Goal: Navigation & Orientation: Find specific page/section

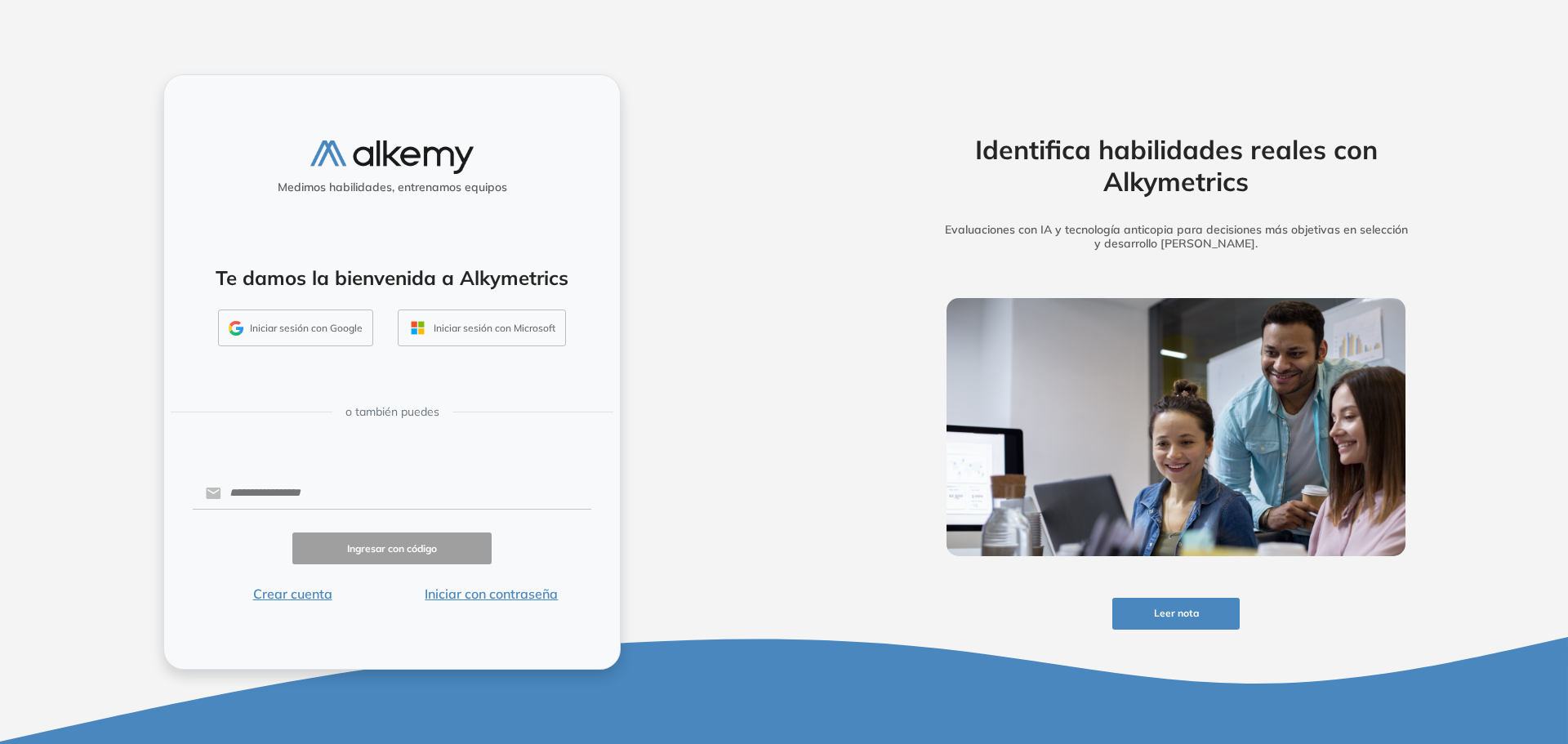
click at [300, 596] on button "Crear cuenta" at bounding box center [291, 593] width 199 height 20
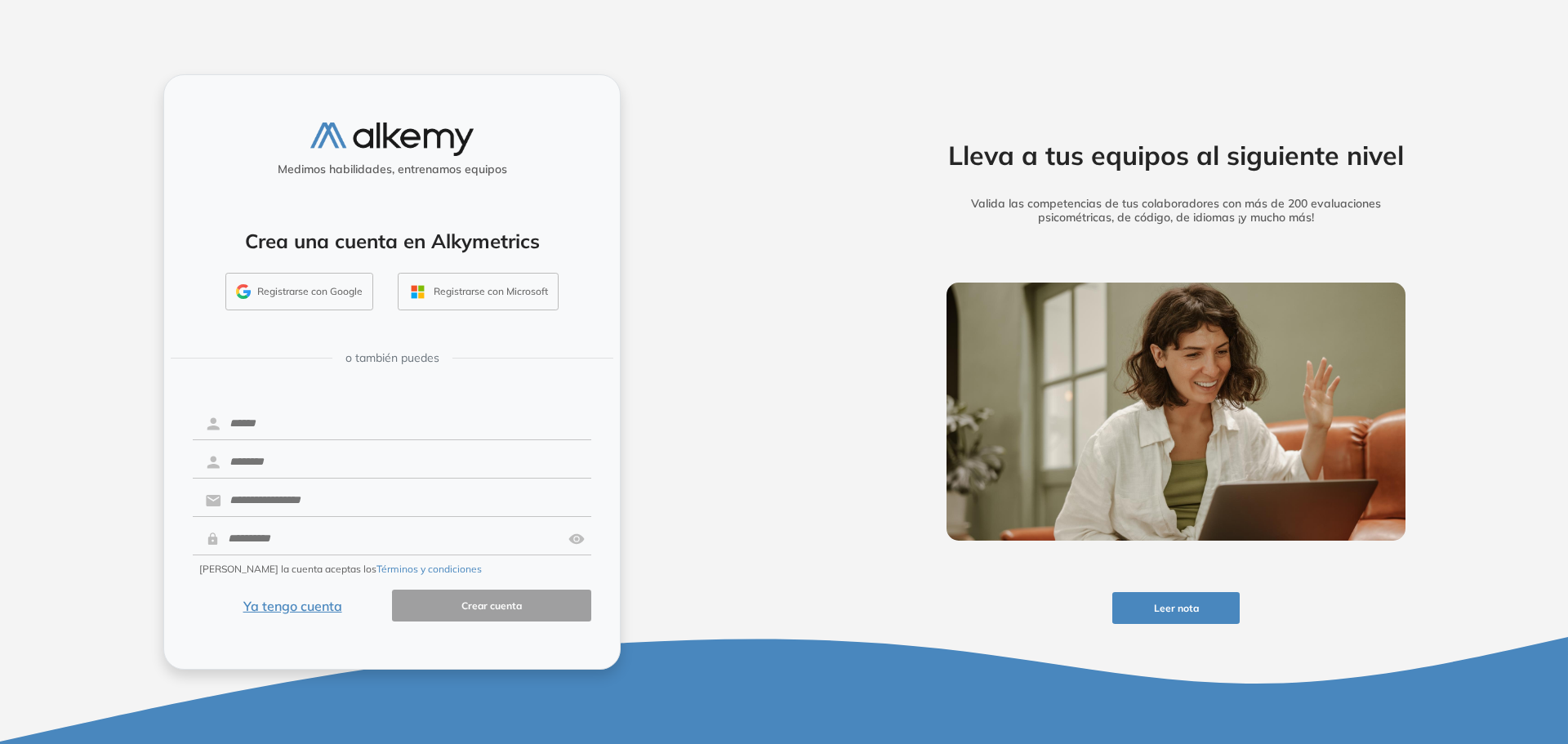
click at [302, 611] on button "Ya tengo cuenta" at bounding box center [291, 604] width 199 height 31
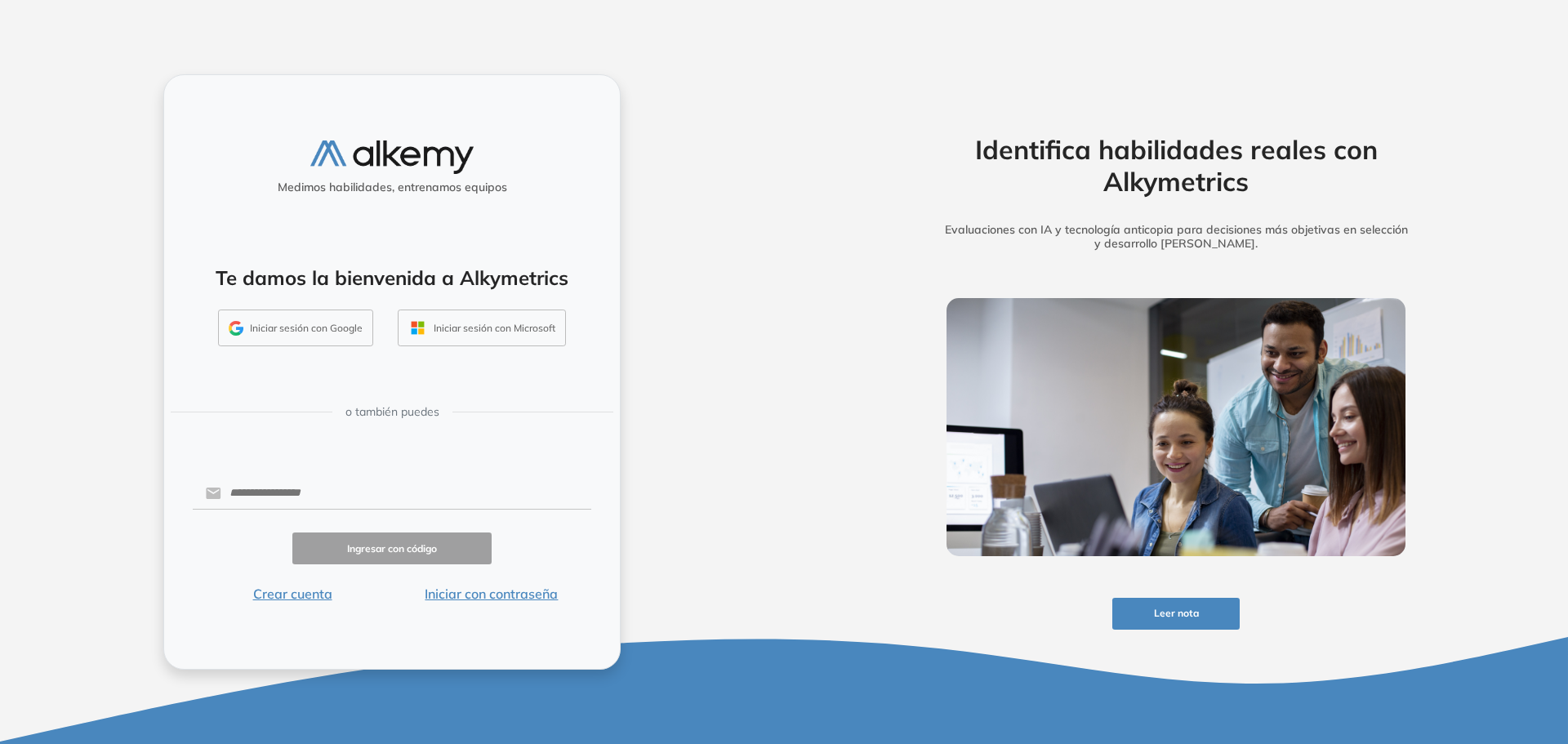
click at [305, 594] on button "Crear cuenta" at bounding box center [291, 593] width 199 height 20
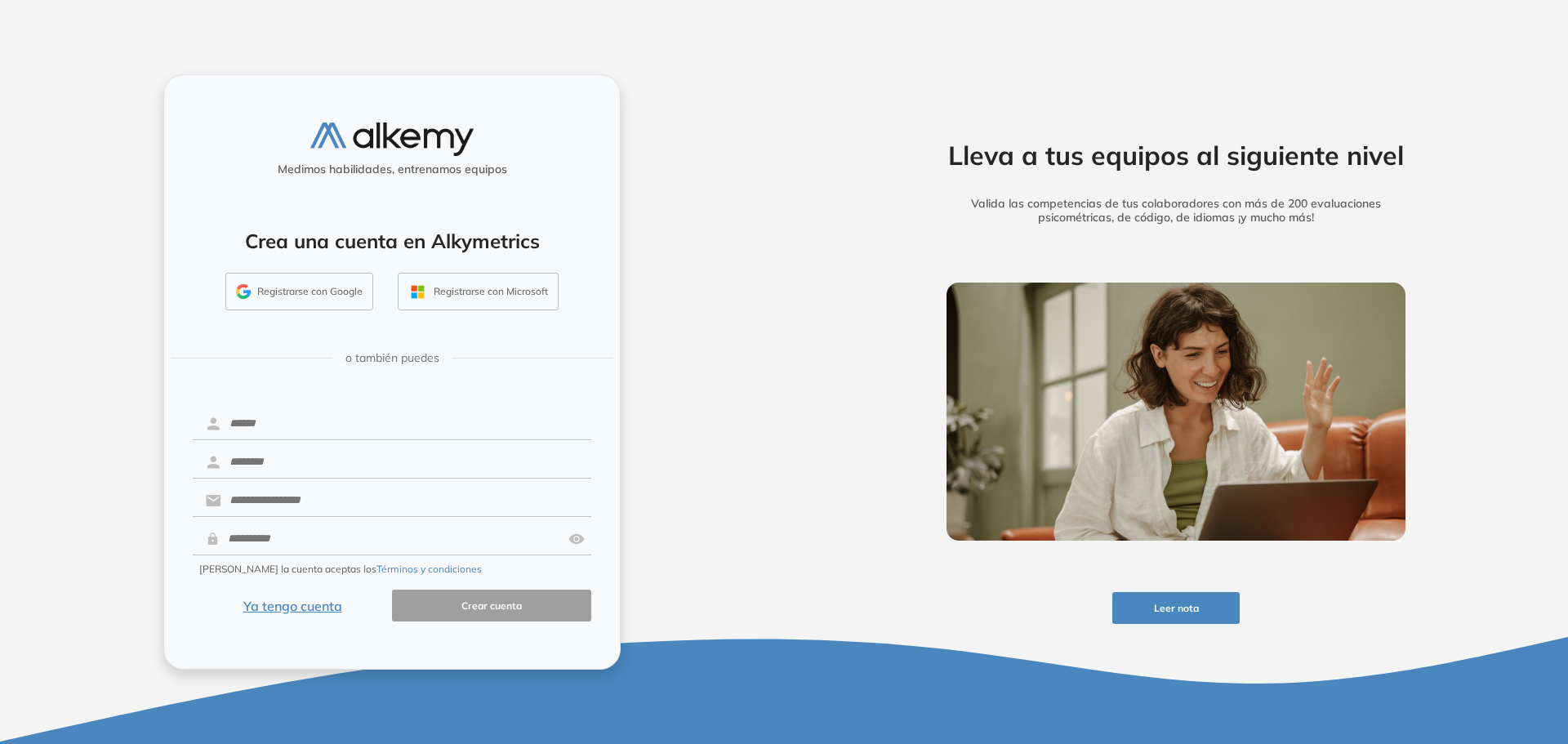
click at [301, 609] on button "Ya tengo cuenta" at bounding box center [291, 604] width 199 height 31
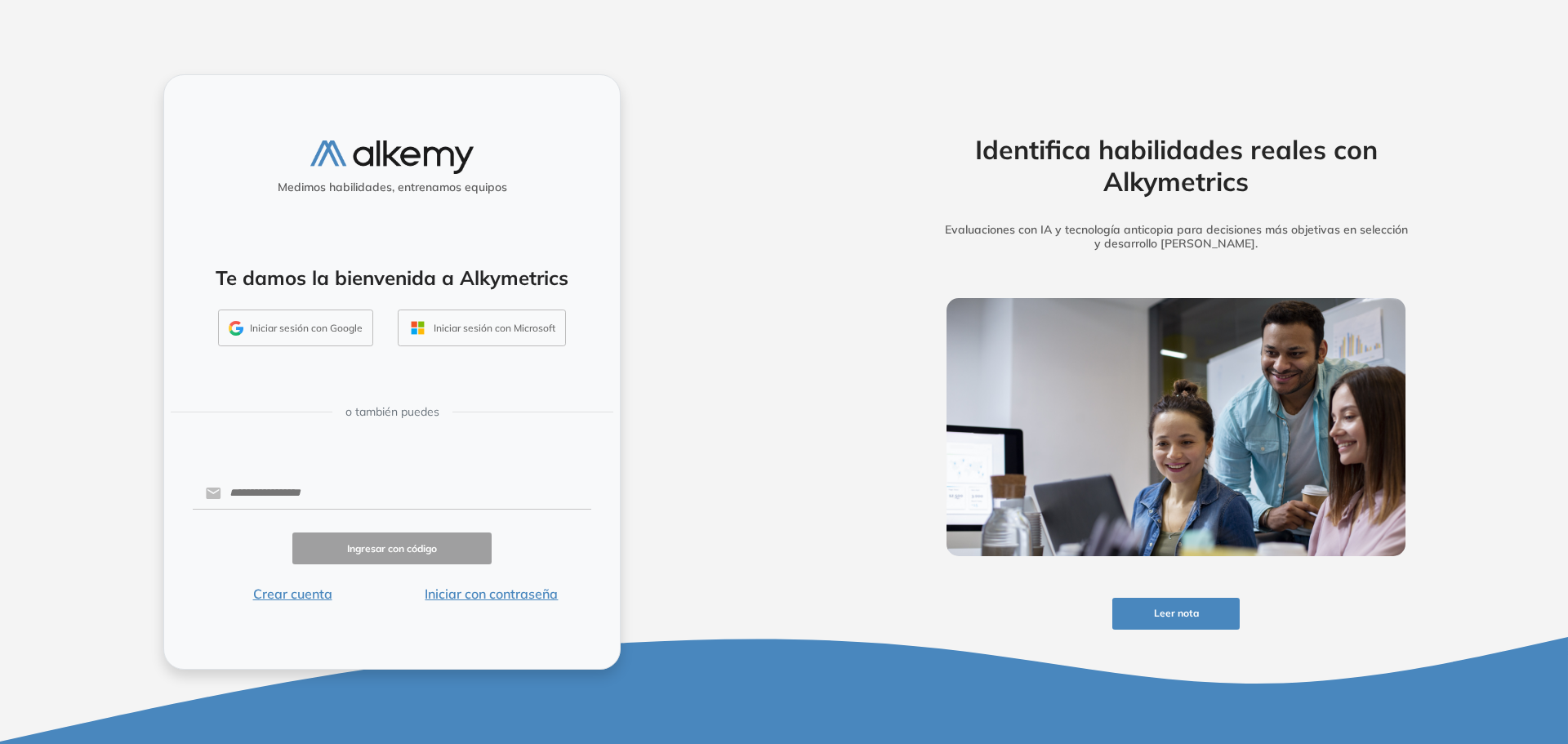
click at [483, 594] on button "Iniciar con contraseña" at bounding box center [491, 593] width 199 height 20
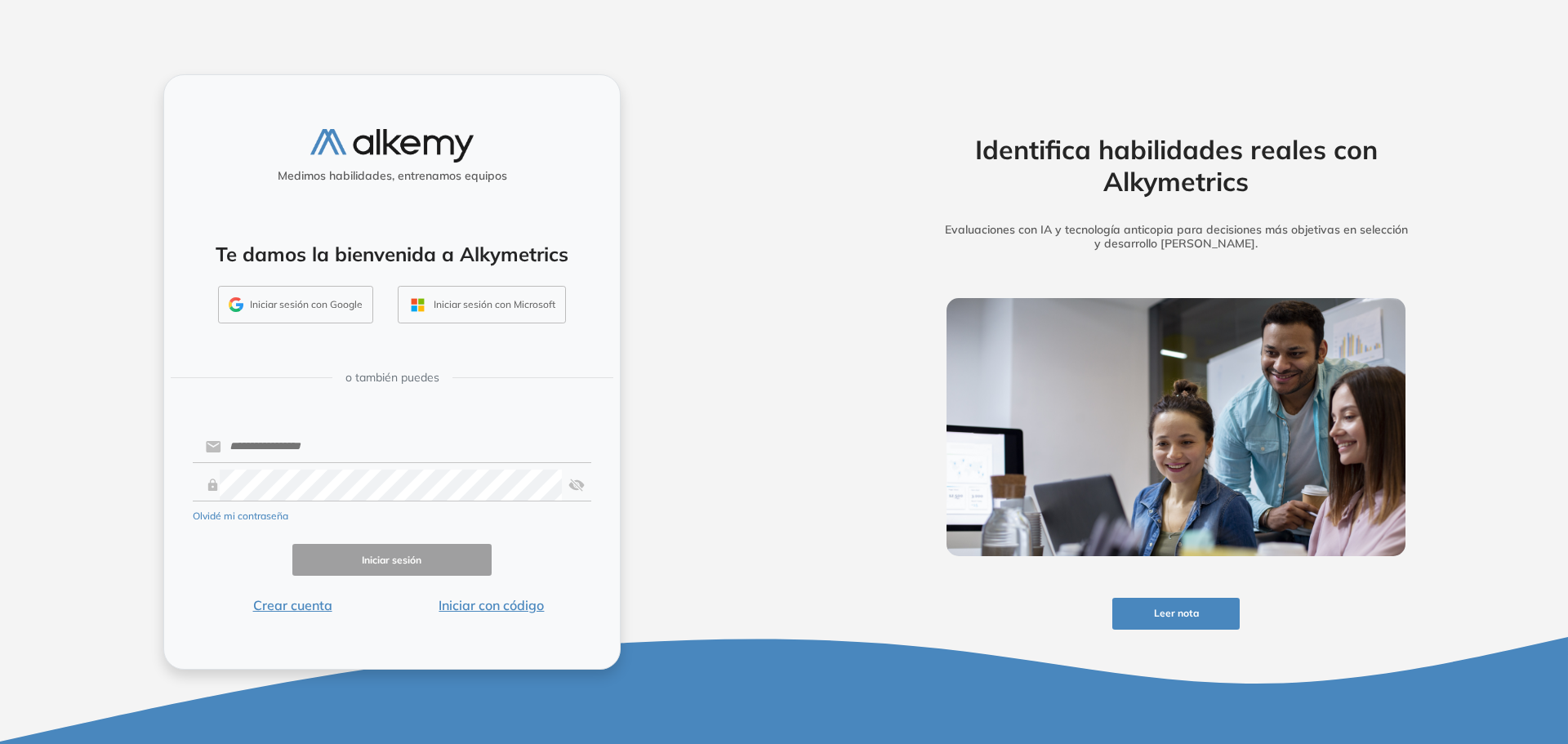
click at [481, 600] on button "Iniciar con código" at bounding box center [491, 605] width 199 height 20
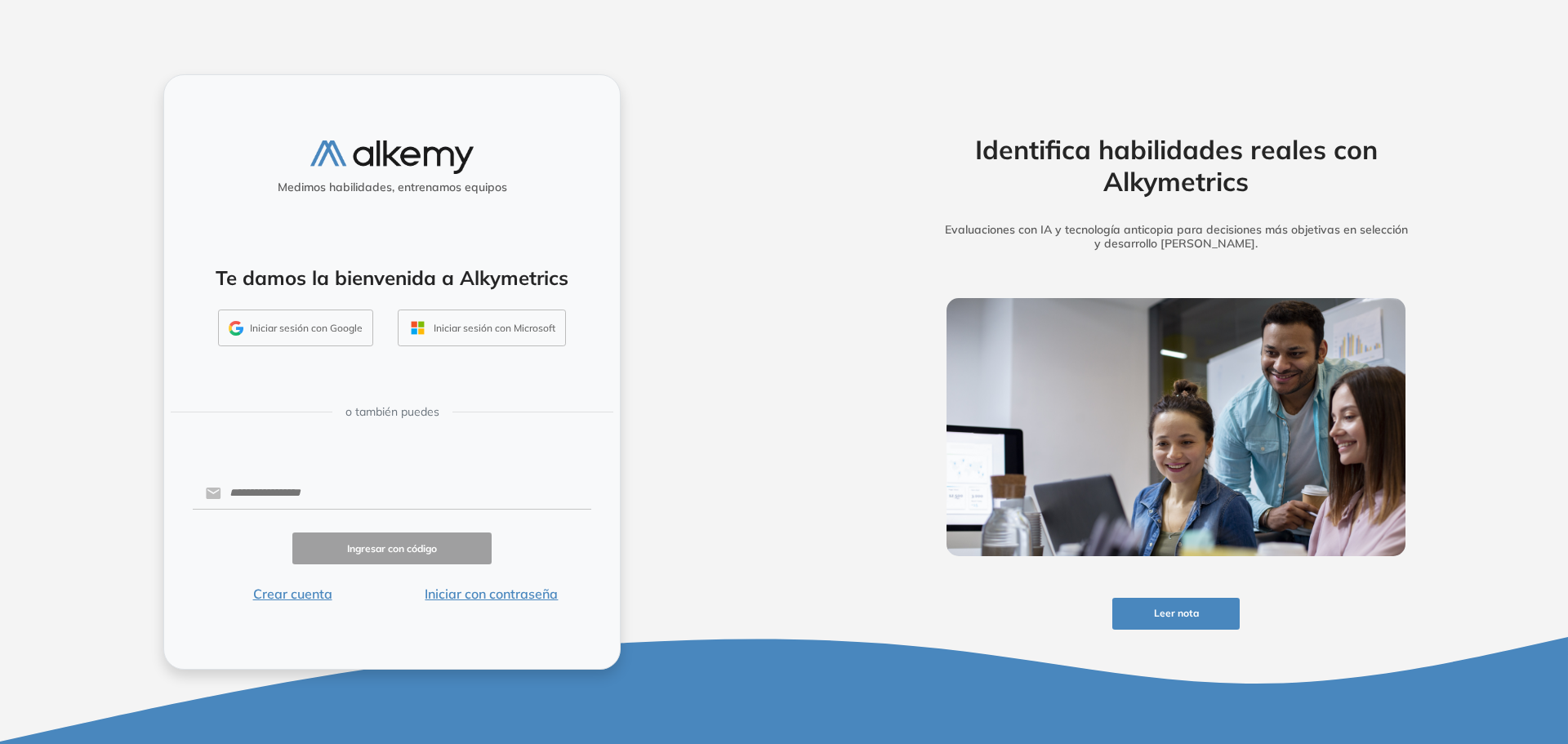
click at [291, 602] on button "Crear cuenta" at bounding box center [291, 593] width 199 height 20
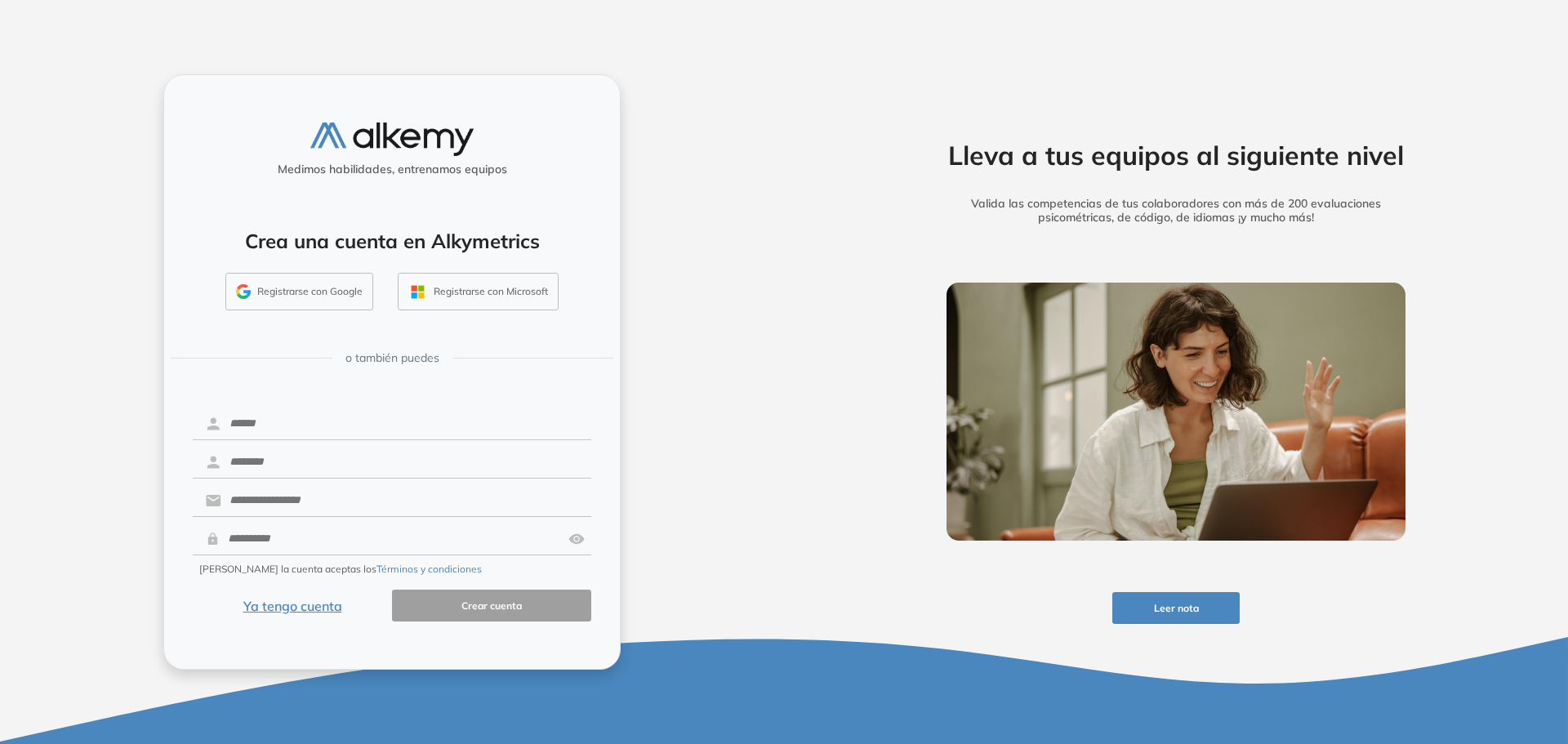
click at [300, 604] on button "Ya tengo cuenta" at bounding box center [291, 604] width 199 height 31
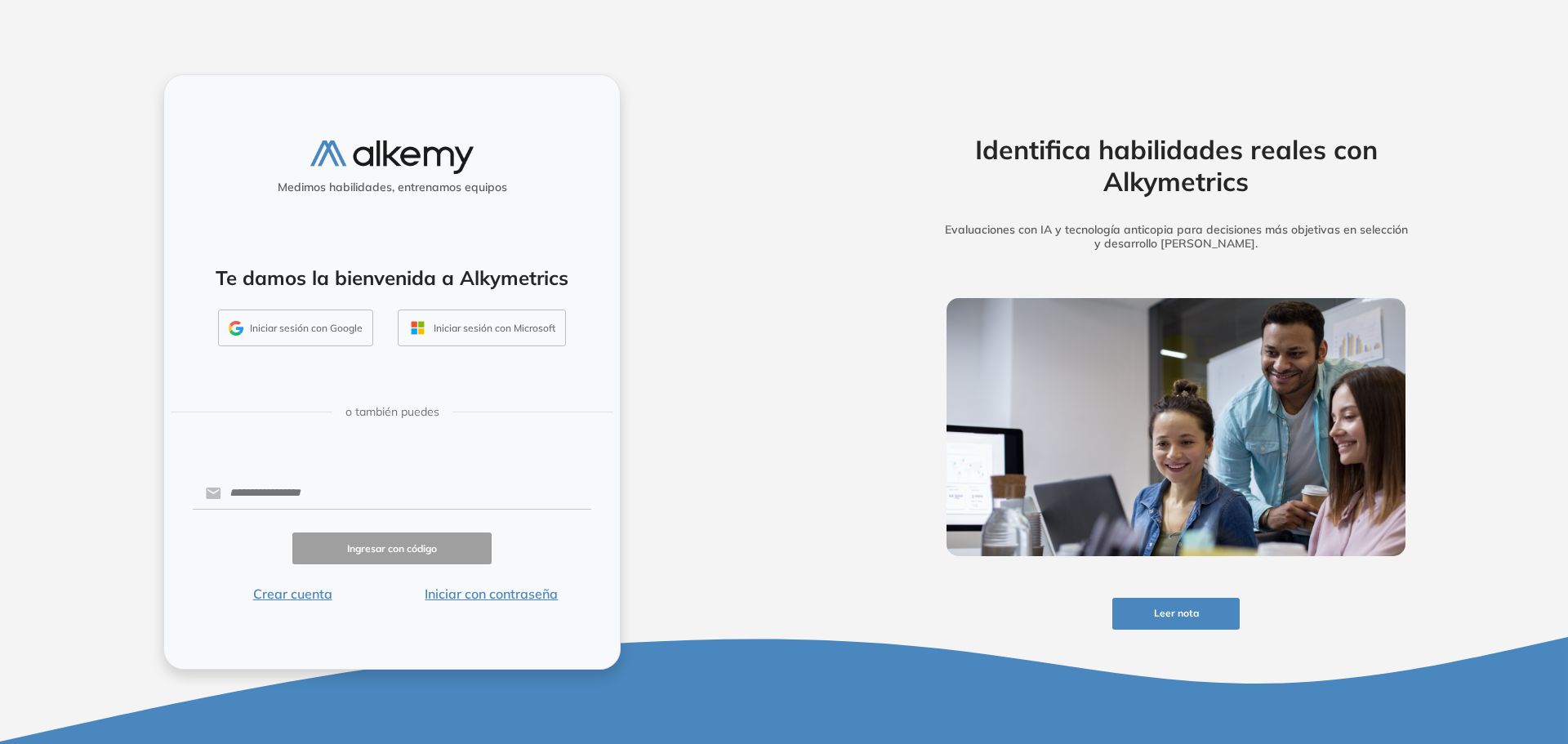
click at [446, 589] on button "Iniciar con contraseña" at bounding box center [491, 593] width 199 height 20
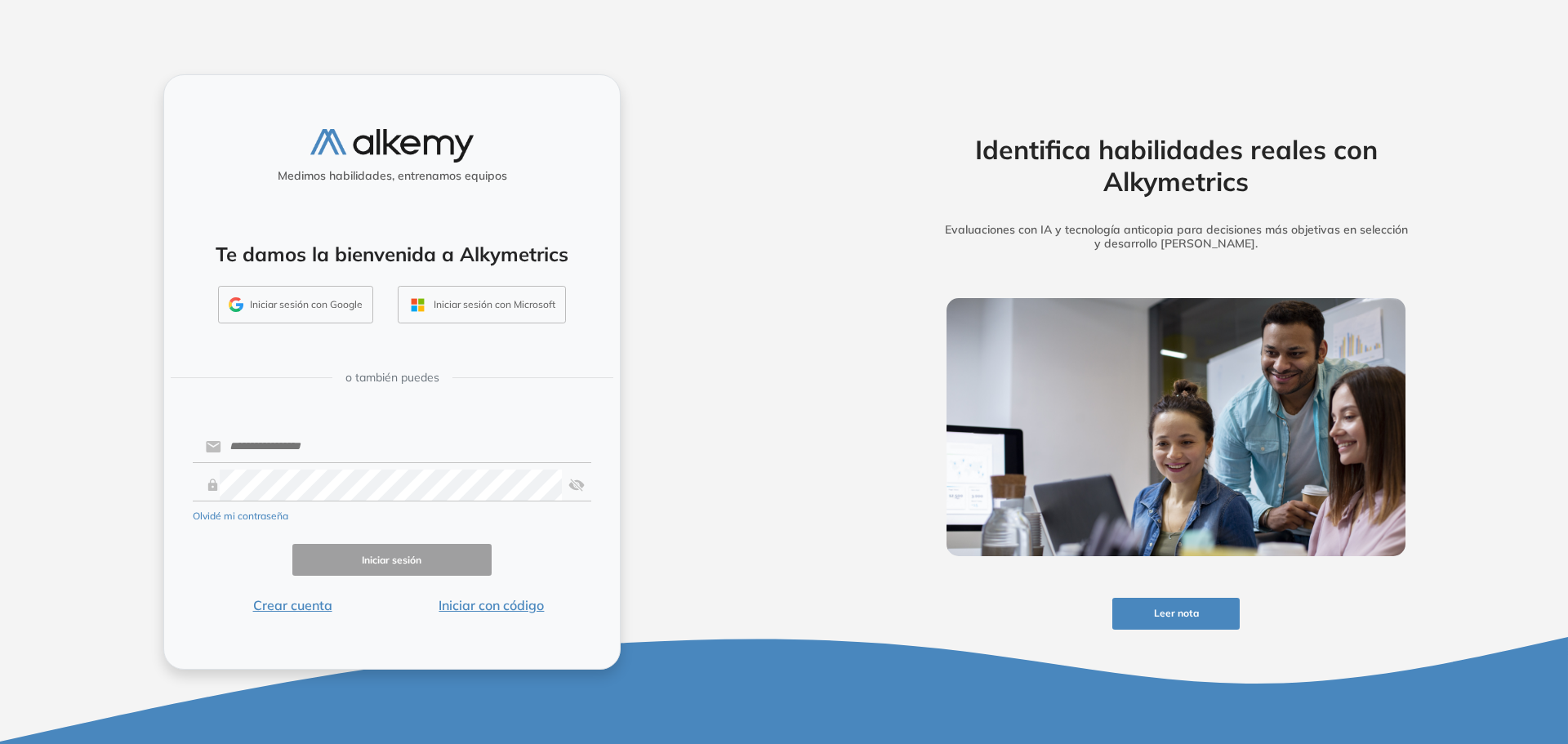
click at [246, 516] on button "Olvidé mi contraseña" at bounding box center [240, 516] width 95 height 14
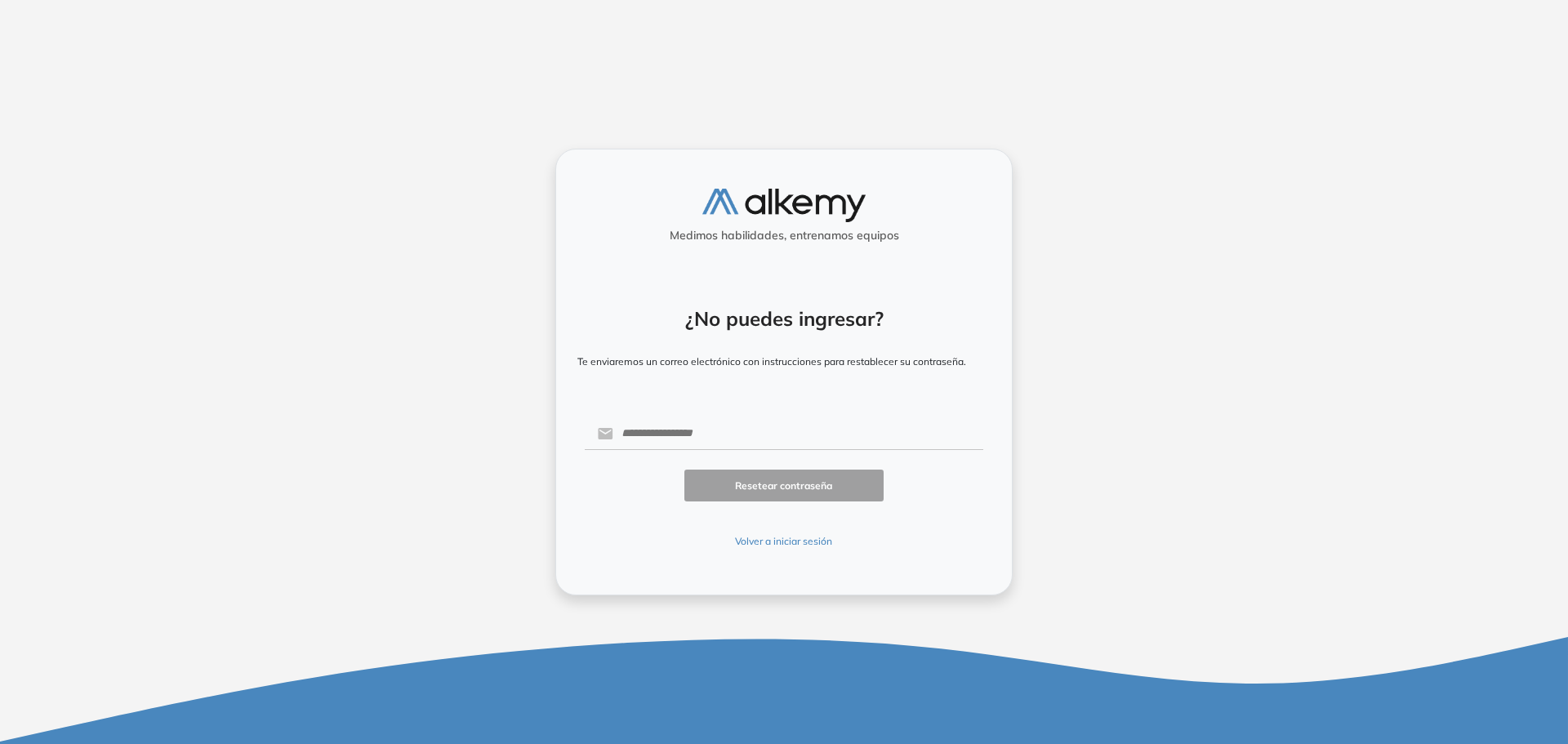
click at [773, 538] on button "Volver a iniciar sesión" at bounding box center [784, 540] width 399 height 14
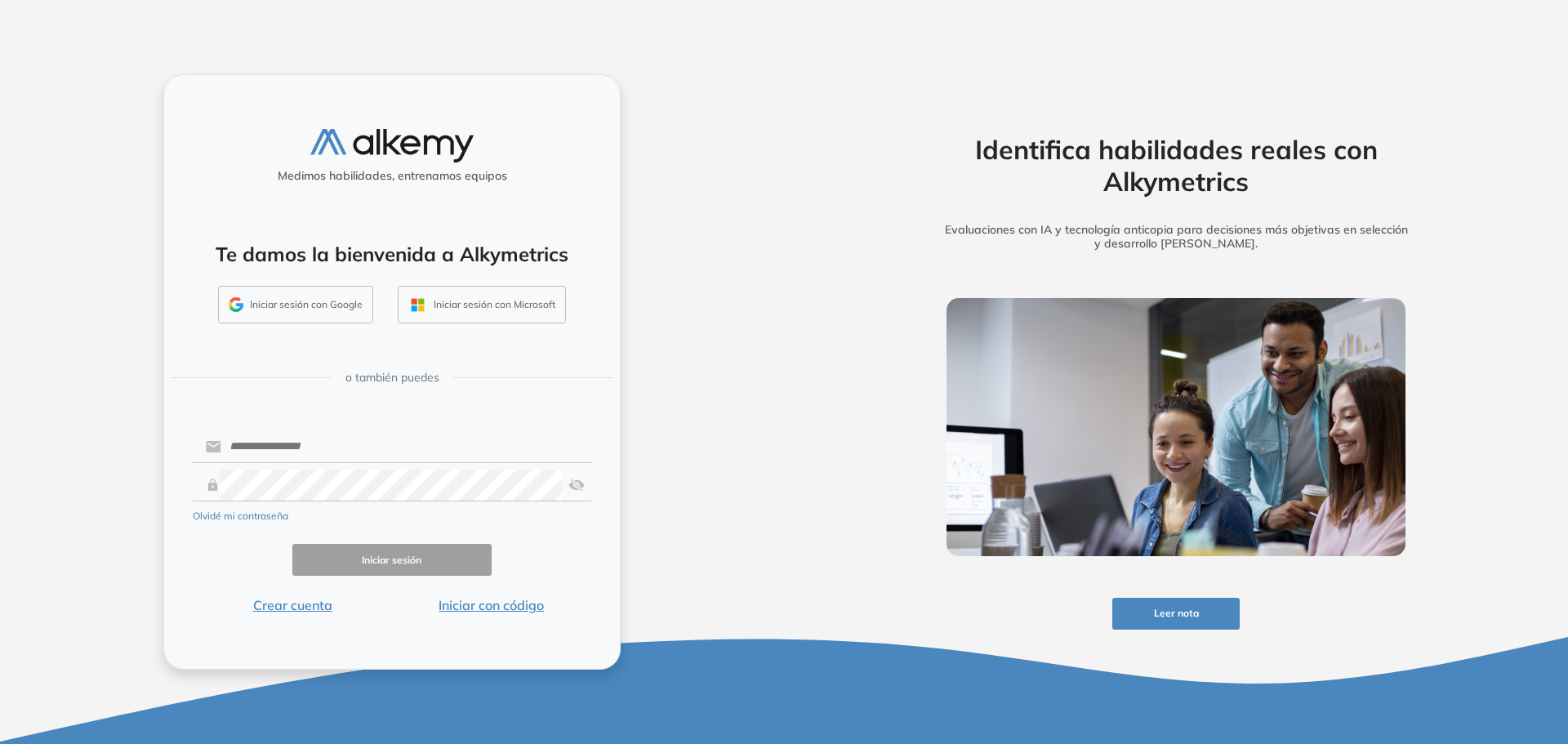
click at [292, 607] on button "Crear cuenta" at bounding box center [291, 605] width 199 height 20
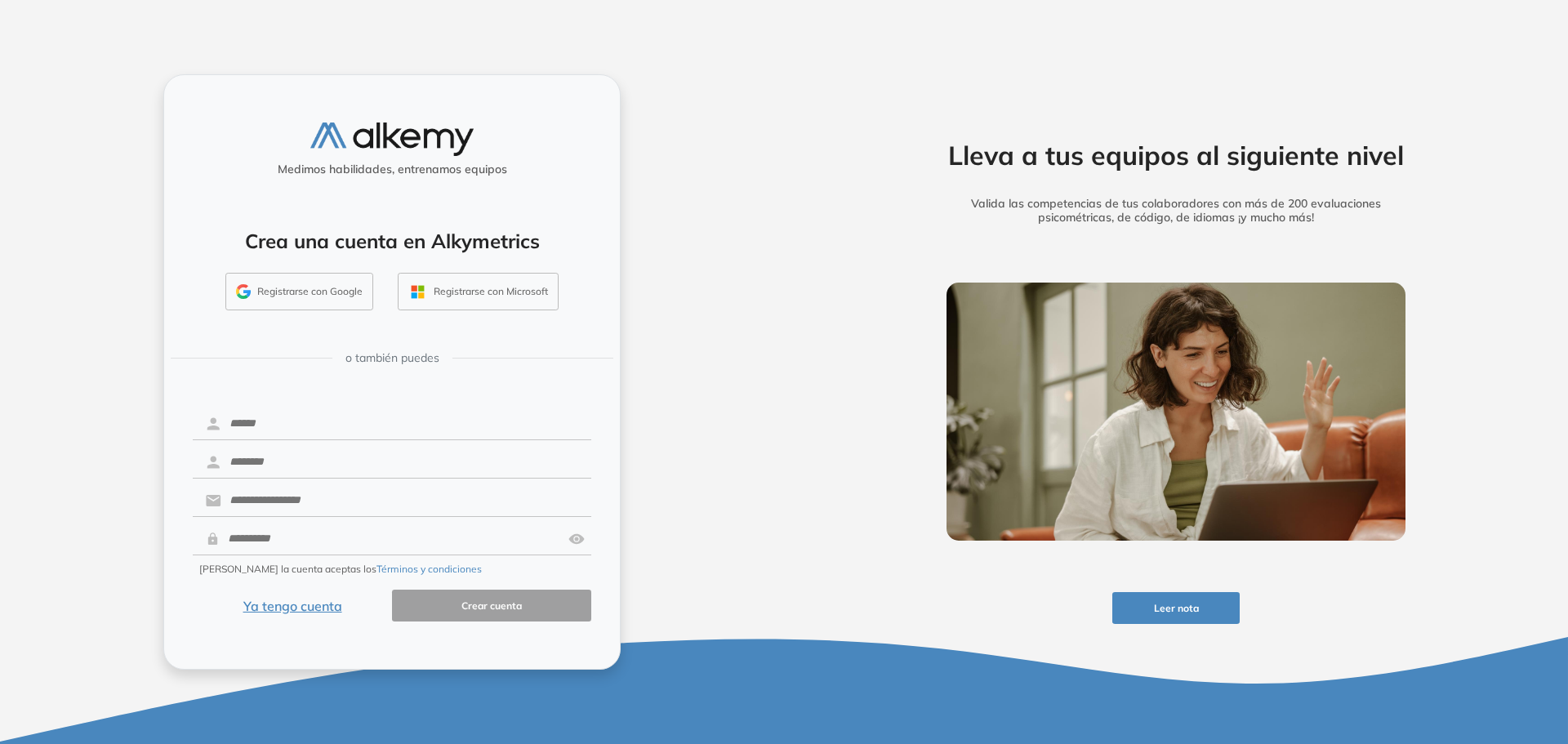
click at [292, 607] on button "Ya tengo cuenta" at bounding box center [291, 604] width 199 height 31
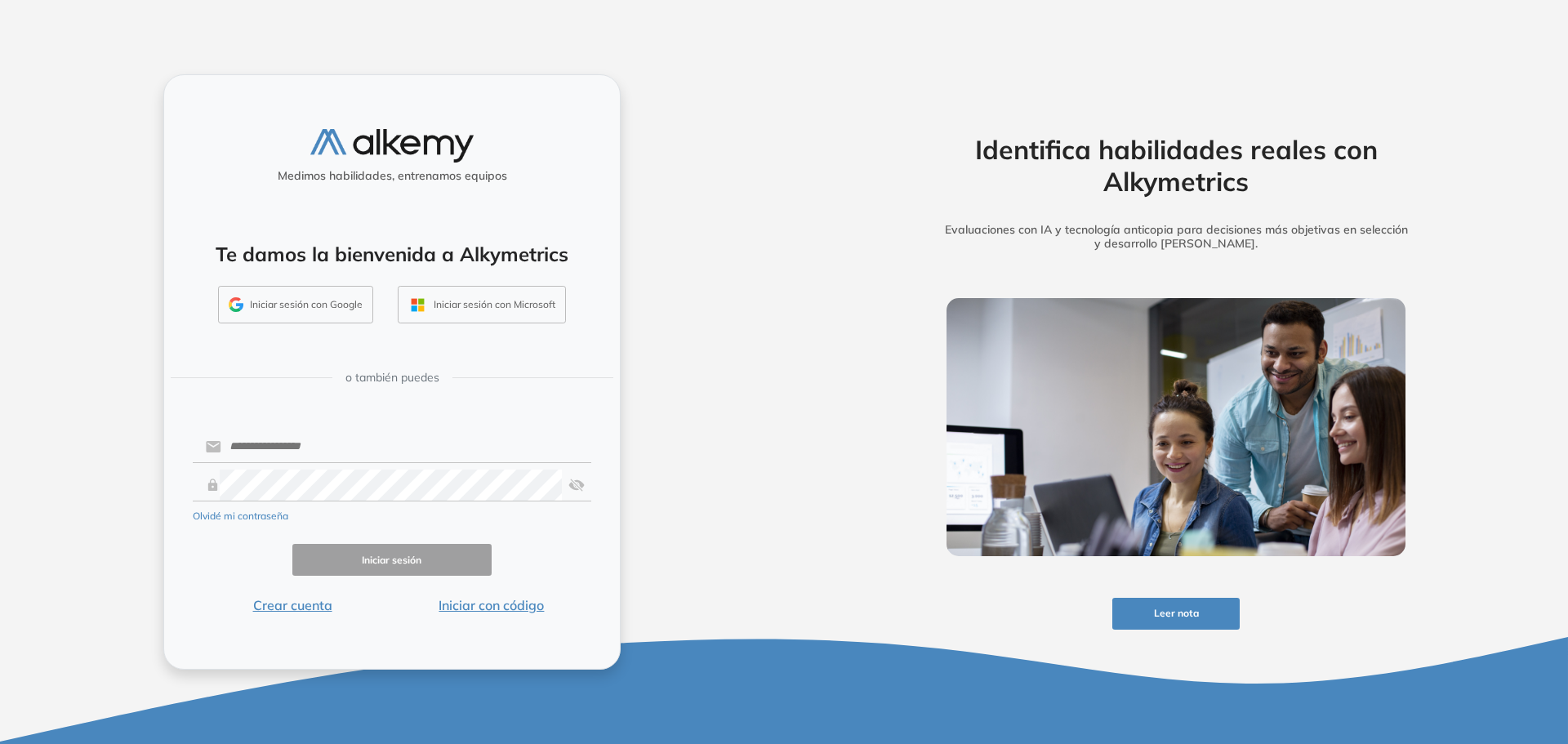
click at [292, 607] on button "Crear cuenta" at bounding box center [291, 605] width 199 height 20
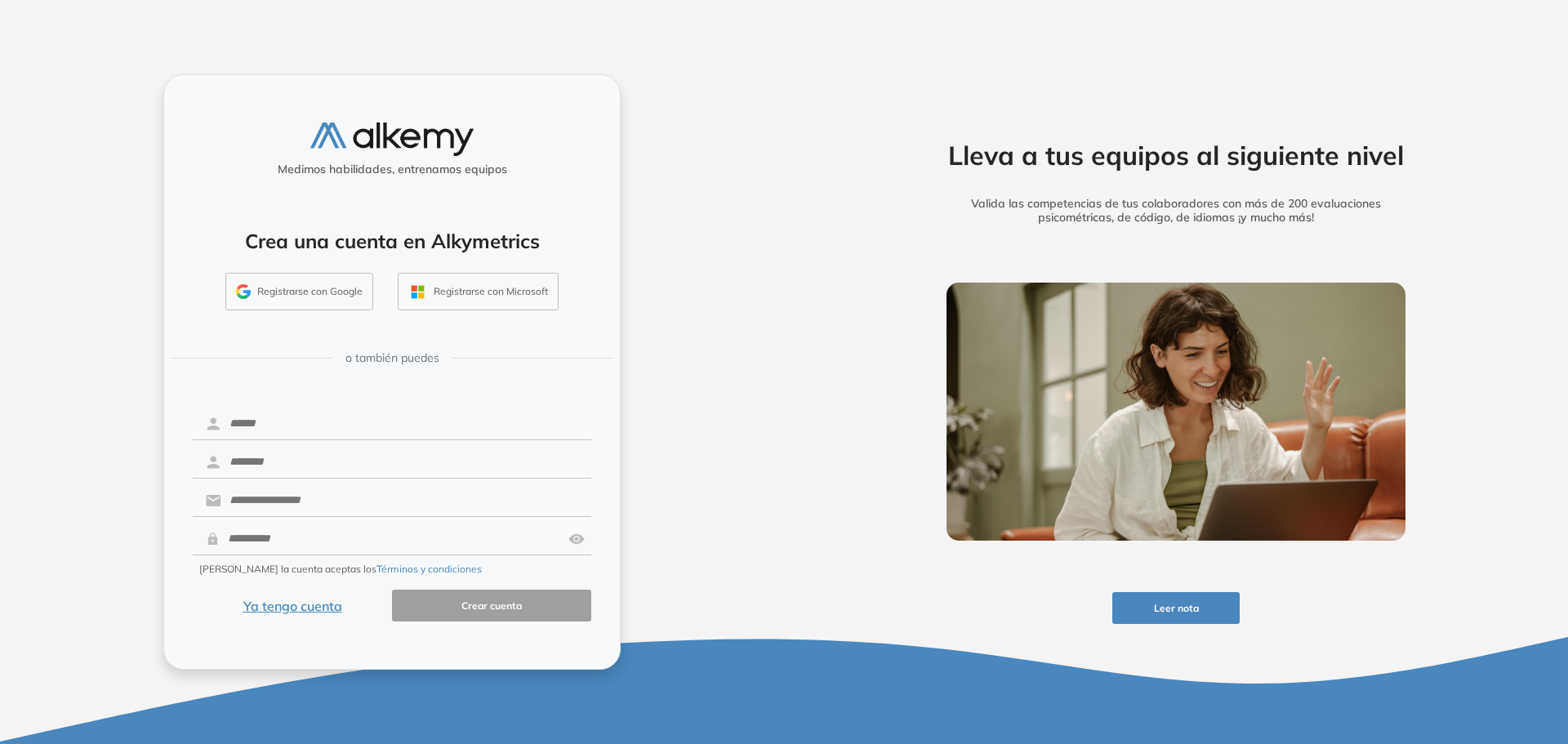
click at [292, 607] on button "Ya tengo cuenta" at bounding box center [291, 604] width 199 height 31
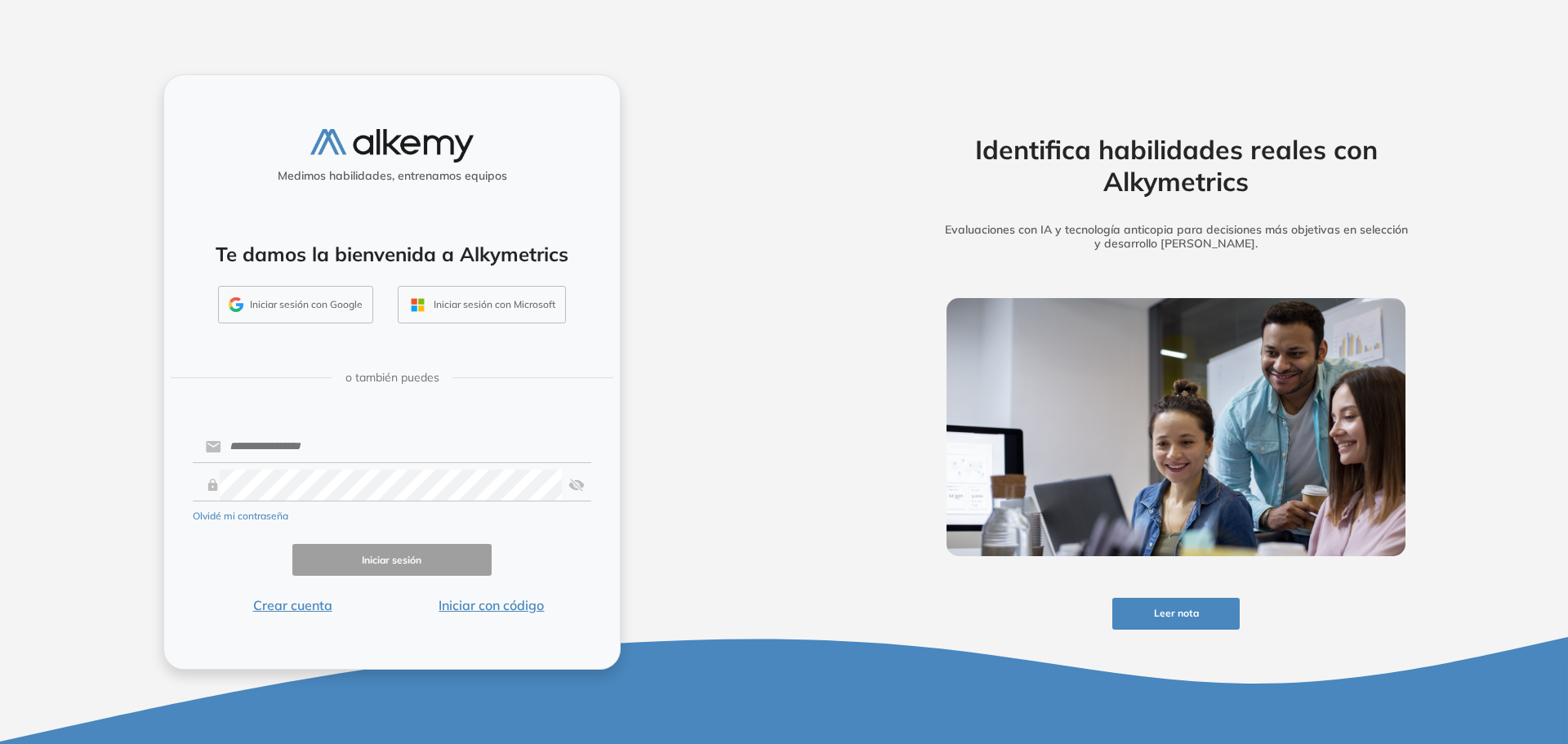
click at [292, 607] on button "Crear cuenta" at bounding box center [291, 605] width 199 height 20
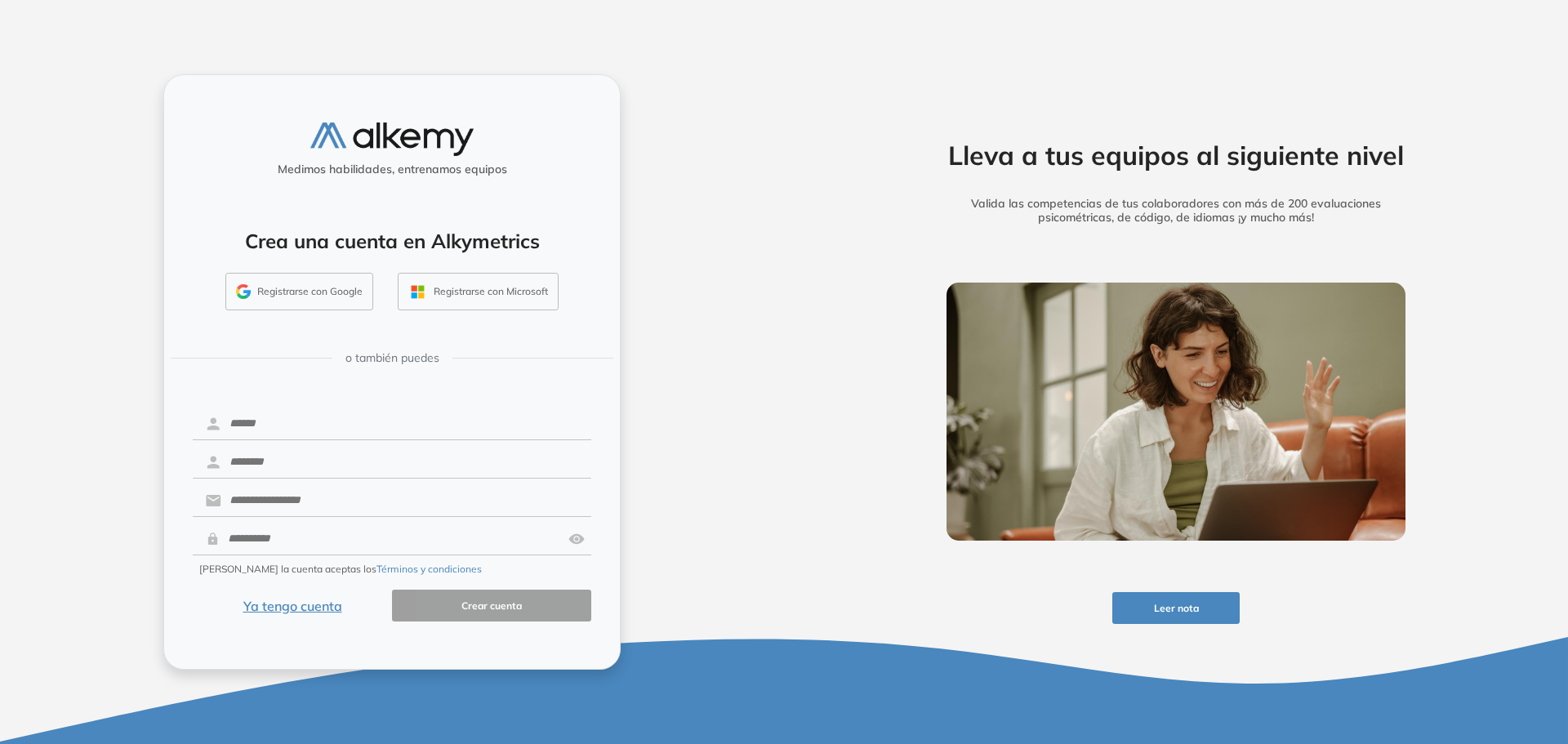
click at [292, 607] on button "Ya tengo cuenta" at bounding box center [291, 604] width 199 height 31
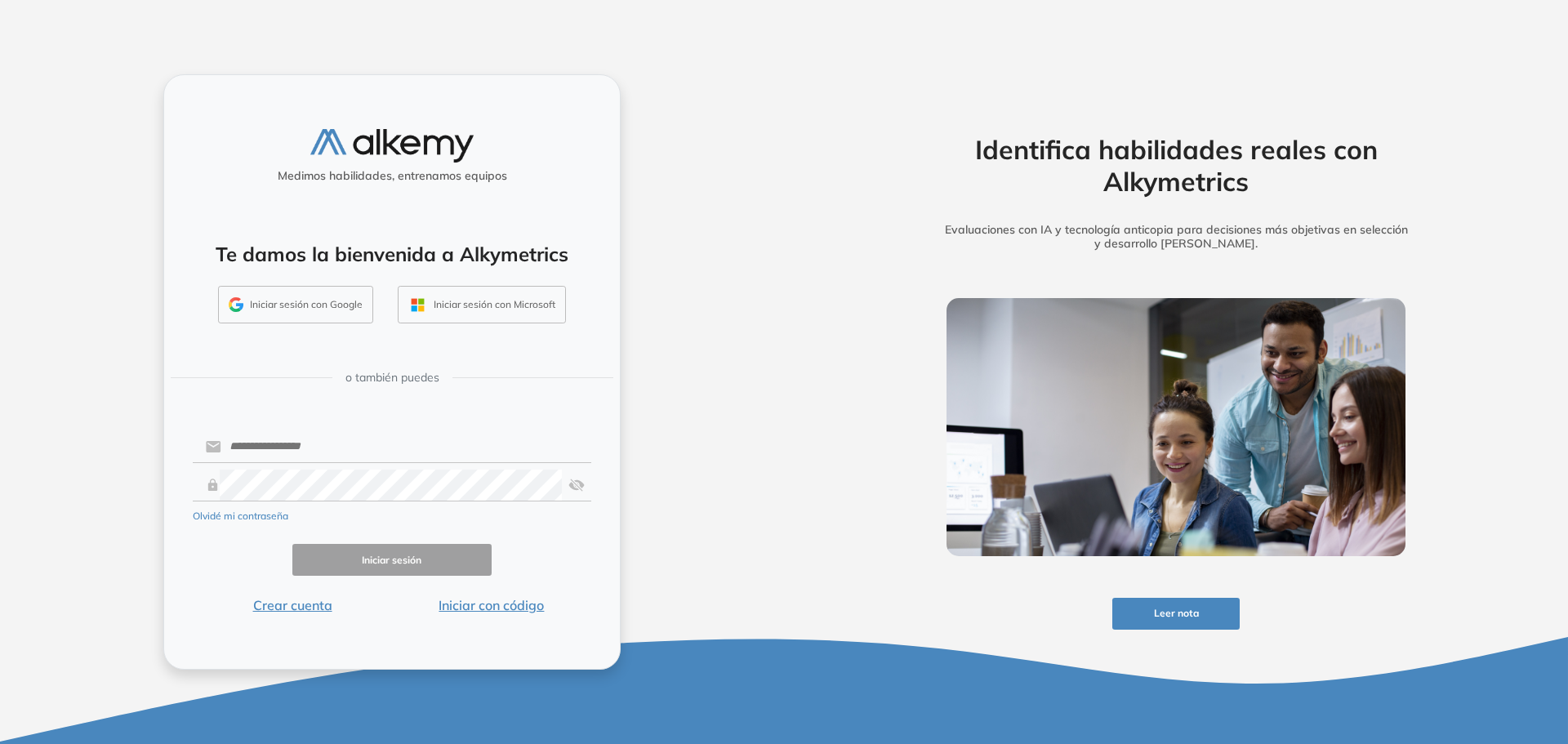
click at [292, 607] on button "Crear cuenta" at bounding box center [291, 605] width 199 height 20
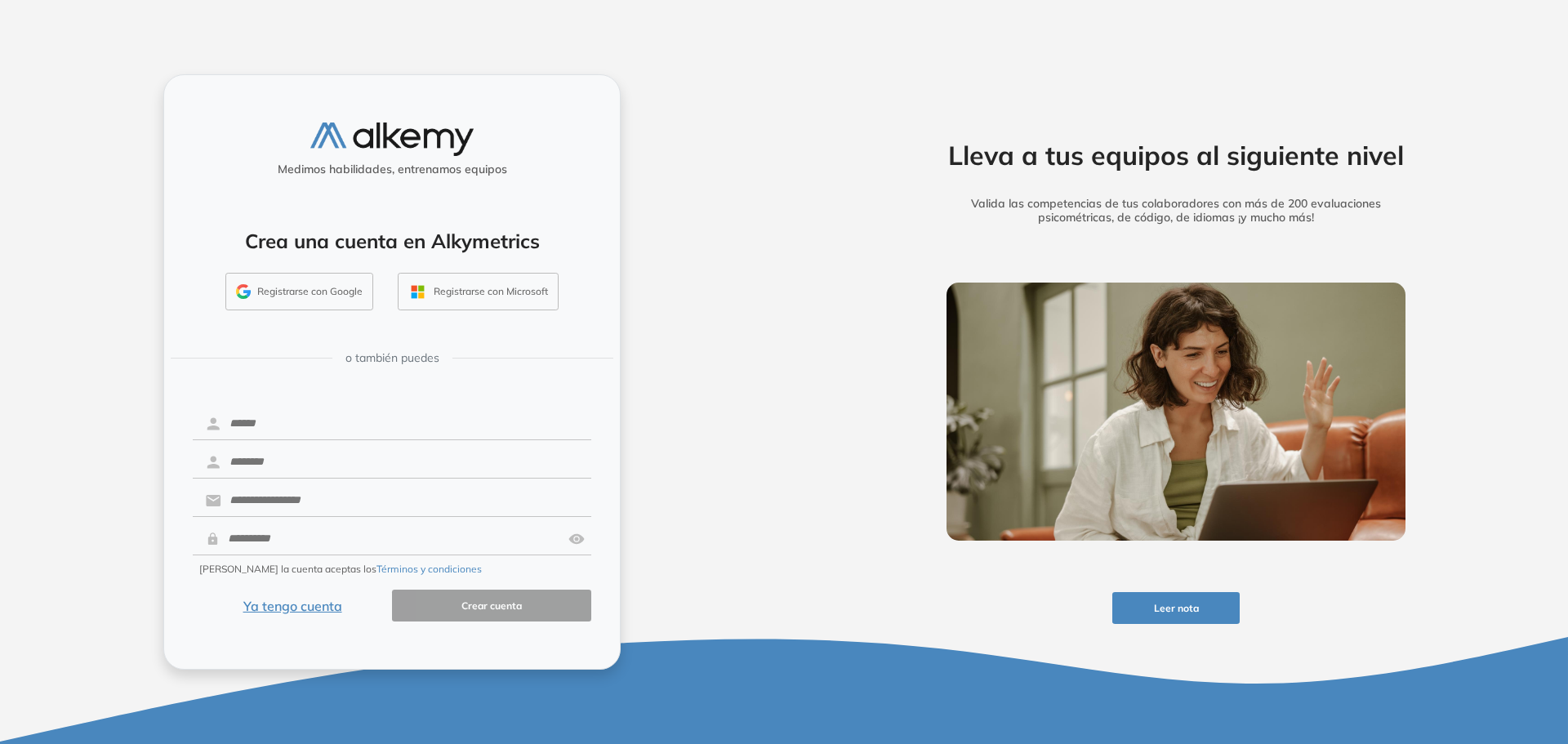
click at [292, 607] on button "Ya tengo cuenta" at bounding box center [291, 604] width 199 height 31
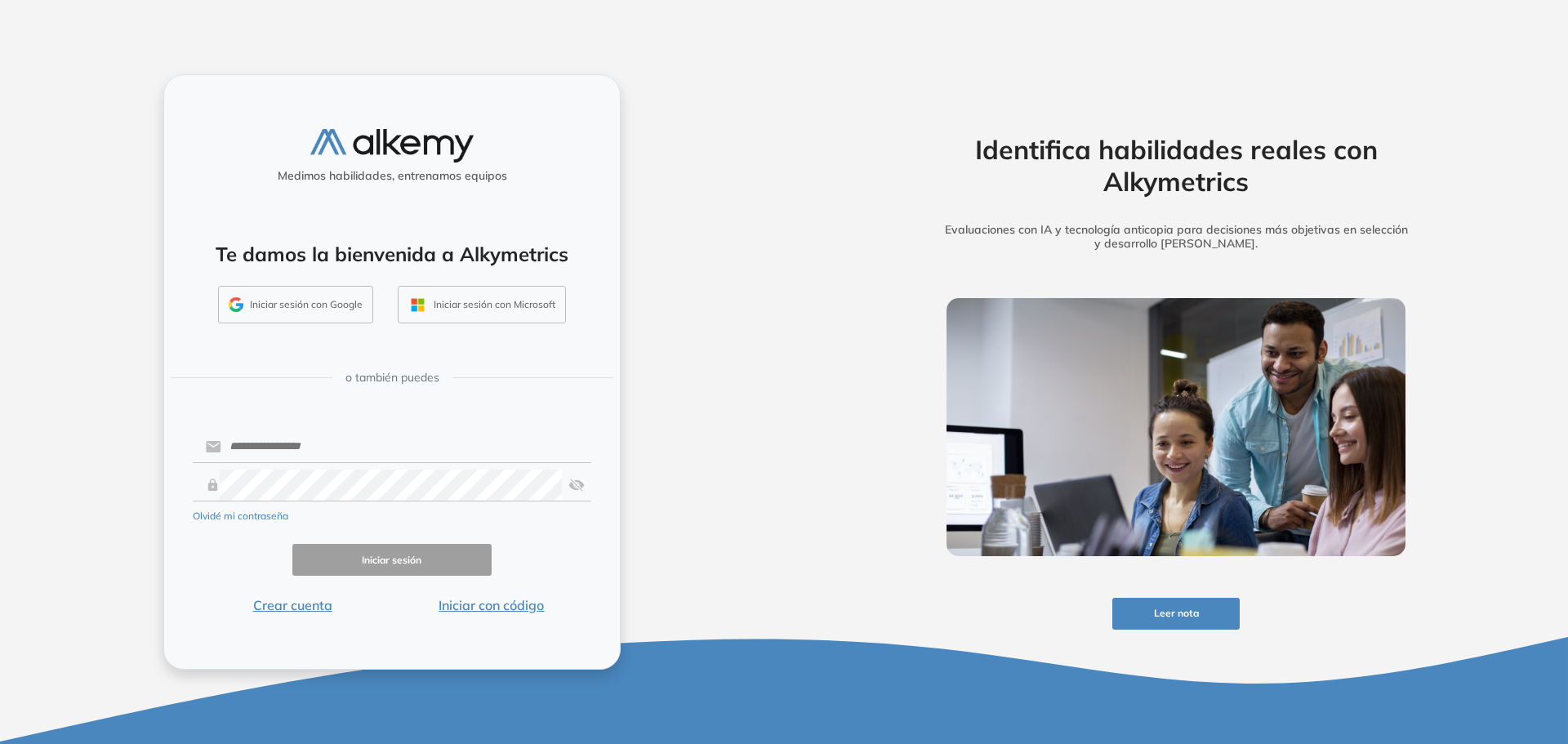
click at [292, 607] on button "Crear cuenta" at bounding box center [291, 605] width 199 height 20
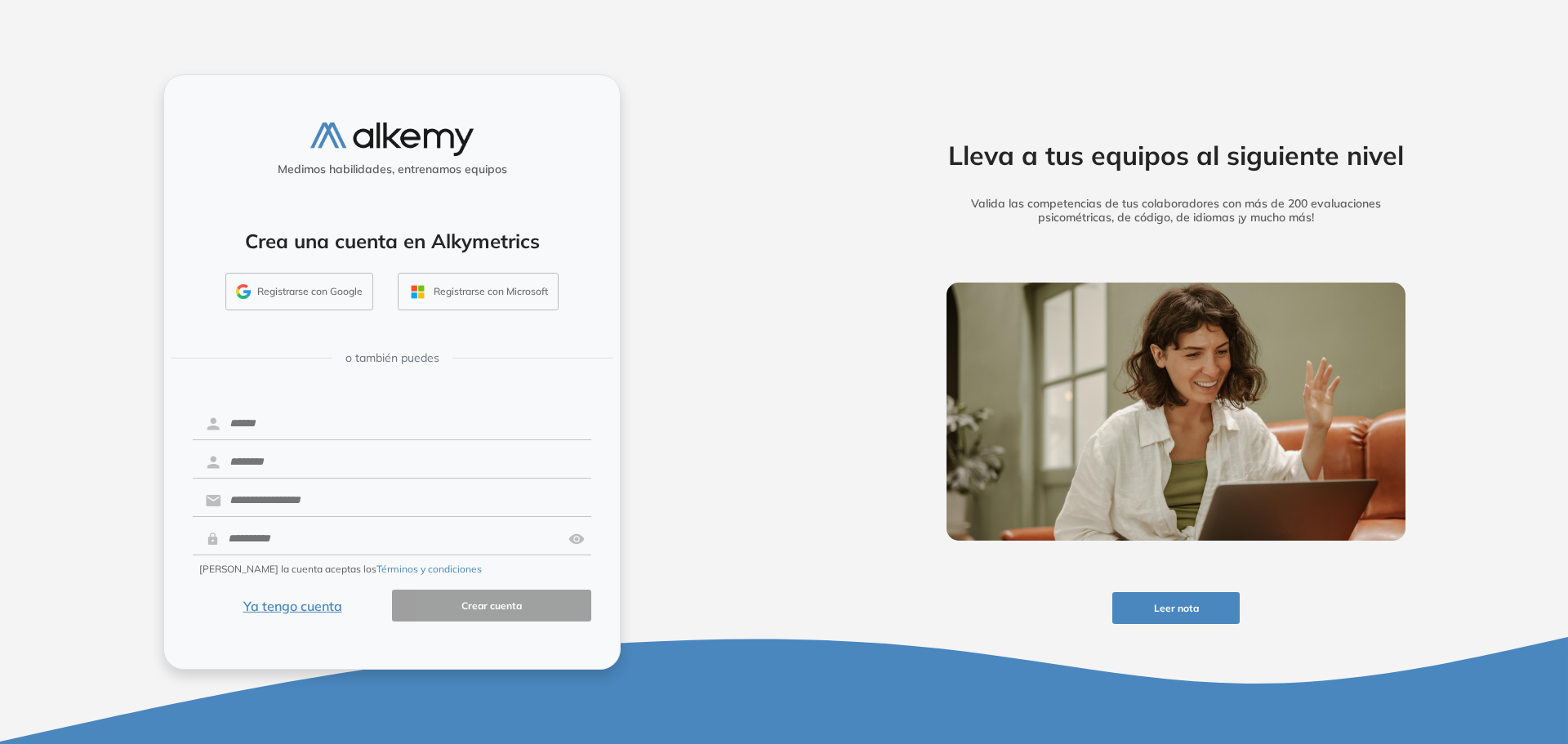
click at [292, 607] on button "Ya tengo cuenta" at bounding box center [291, 604] width 199 height 31
